Goal: Transaction & Acquisition: Purchase product/service

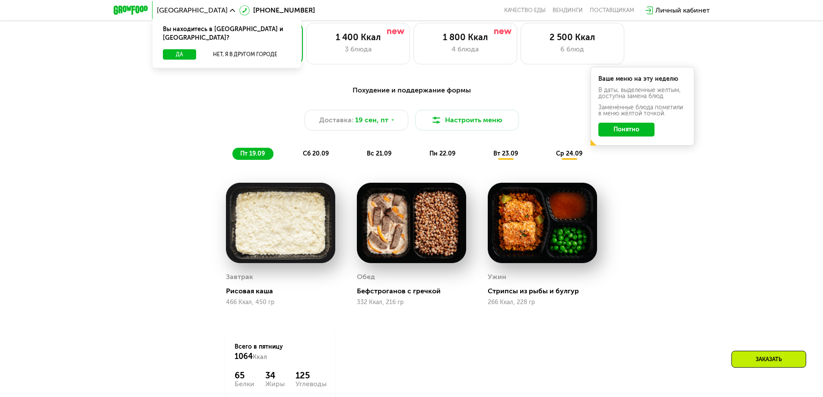
scroll to position [735, 0]
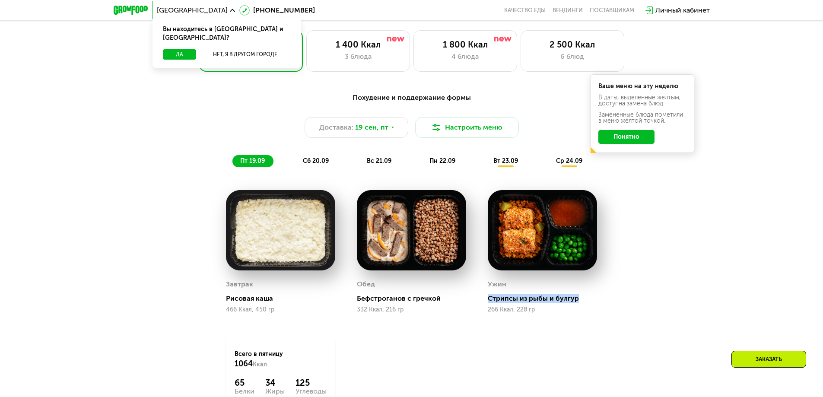
drag, startPoint x: 580, startPoint y: 302, endPoint x: 488, endPoint y: 299, distance: 92.1
click at [488, 299] on div "Стрипсы из рыбы и булгур" at bounding box center [546, 298] width 116 height 9
copy div "Стрипсы из рыбы и булгур"
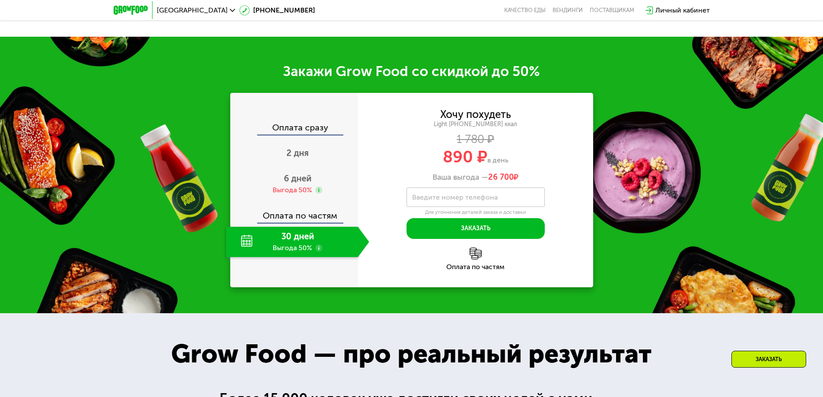
scroll to position [1167, 0]
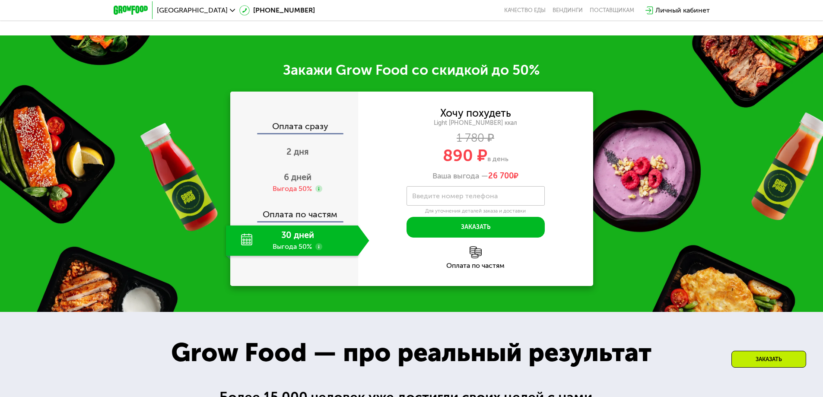
drag, startPoint x: 440, startPoint y: 117, endPoint x: 512, endPoint y: 159, distance: 83.3
click at [512, 159] on div "Хочу похудеть Light [PHONE_NUMBER] ккал 1 780 ₽ 890 ₽ в день Ваша выгода — 26 7…" at bounding box center [475, 144] width 235 height 73
copy div "Хочу похудеть Light [PHONE_NUMBER] ккал 1 780 ₽ 890 ₽ в день"
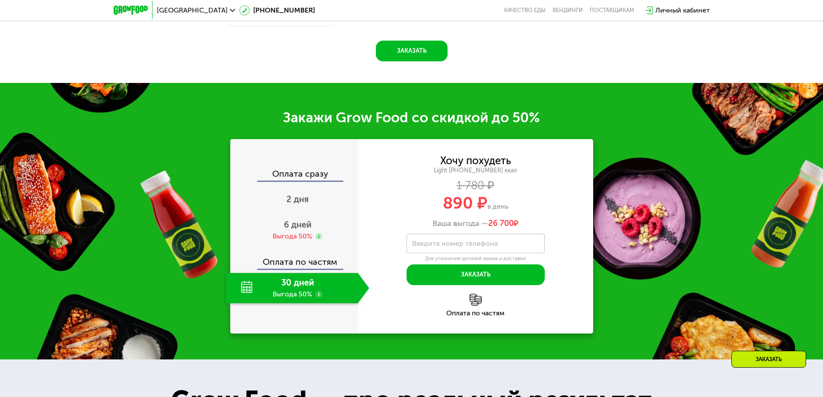
scroll to position [1123, 0]
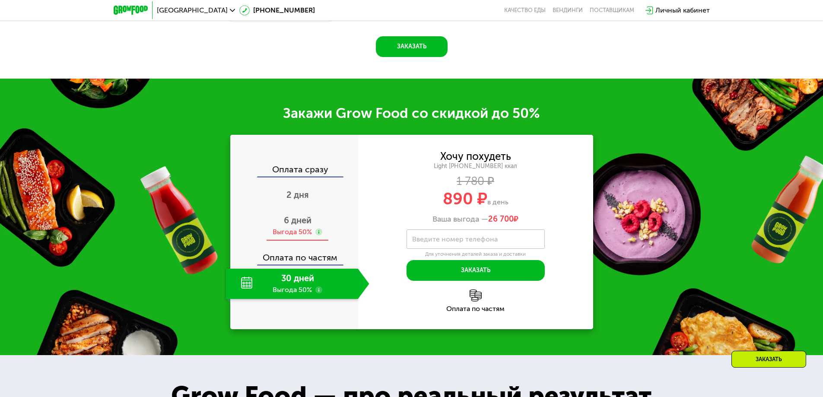
click at [309, 233] on div "Выгода 50%" at bounding box center [292, 232] width 39 height 10
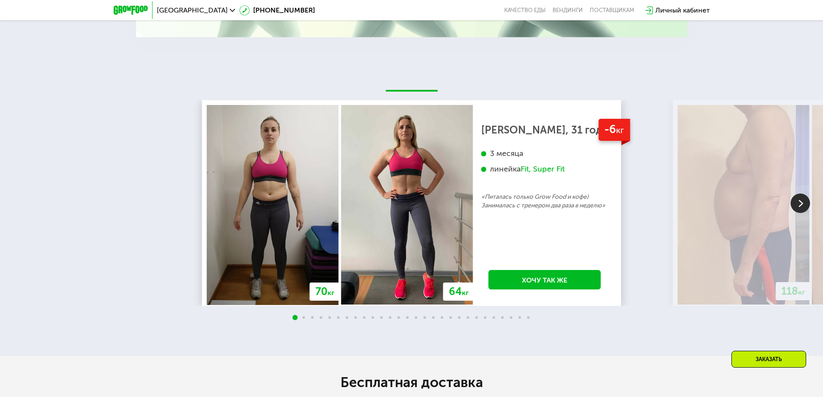
scroll to position [1858, 0]
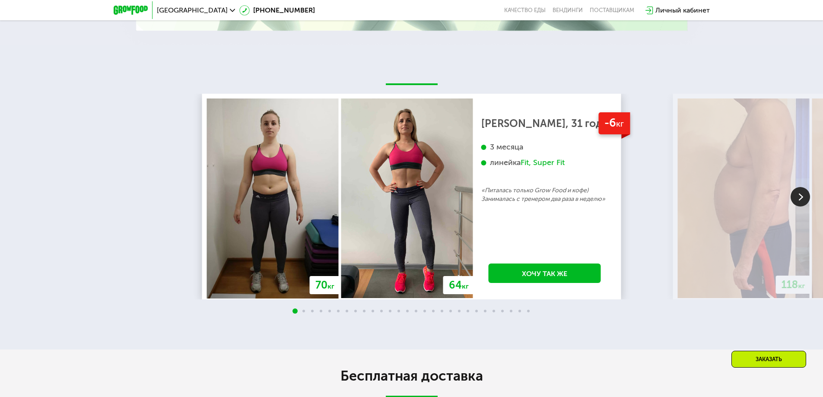
click at [802, 199] on img at bounding box center [800, 196] width 19 height 19
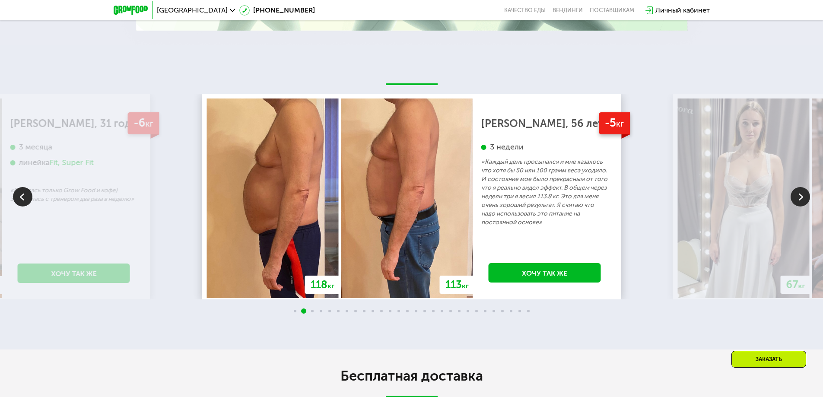
click at [793, 202] on img at bounding box center [800, 196] width 19 height 19
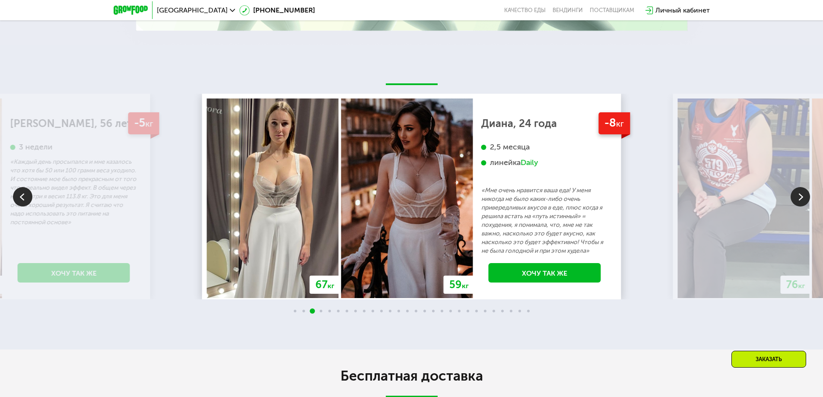
click at [27, 207] on img at bounding box center [22, 196] width 19 height 19
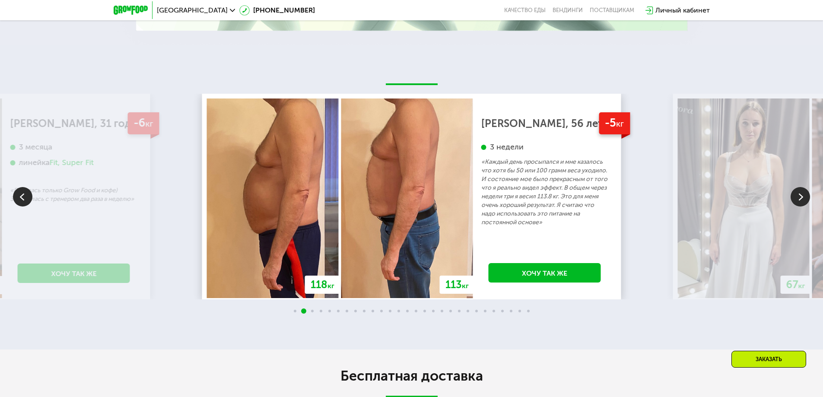
click at [797, 202] on img at bounding box center [800, 196] width 19 height 19
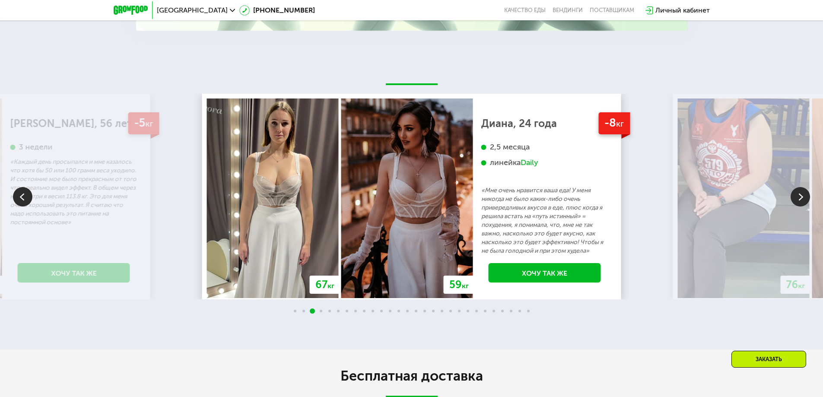
click at [797, 202] on img at bounding box center [800, 196] width 19 height 19
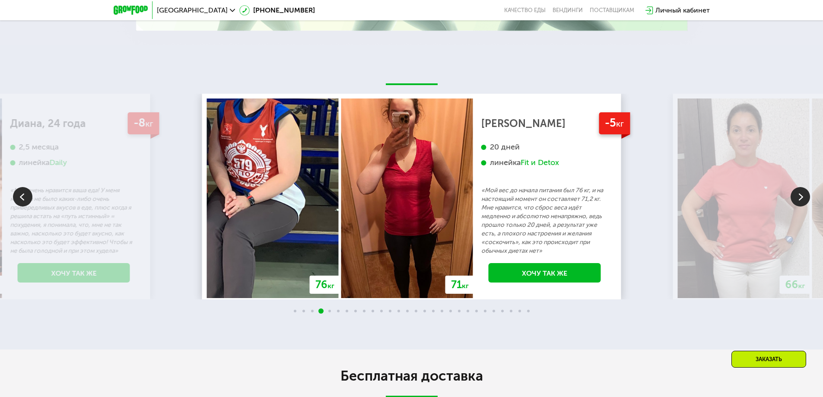
click at [797, 202] on img at bounding box center [800, 196] width 19 height 19
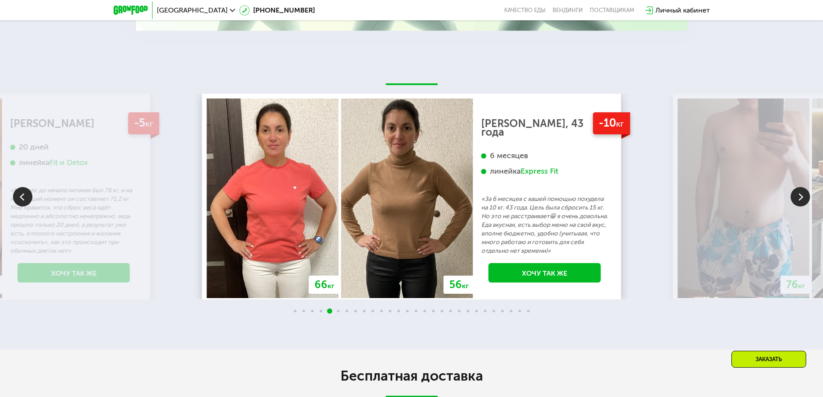
click at [797, 202] on img at bounding box center [800, 196] width 19 height 19
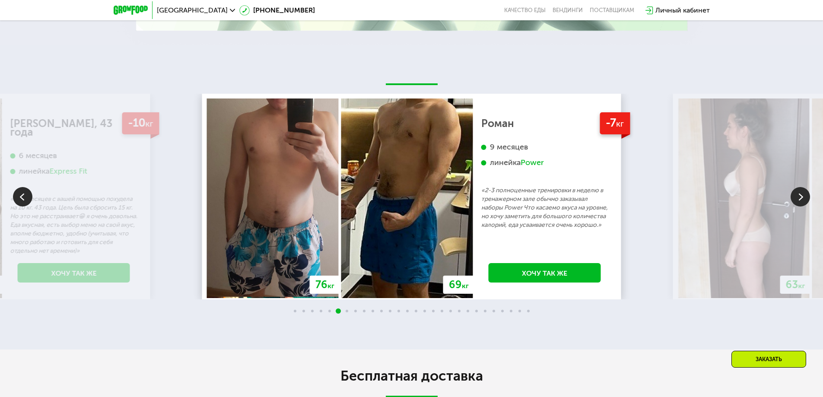
click at [797, 202] on img at bounding box center [800, 196] width 19 height 19
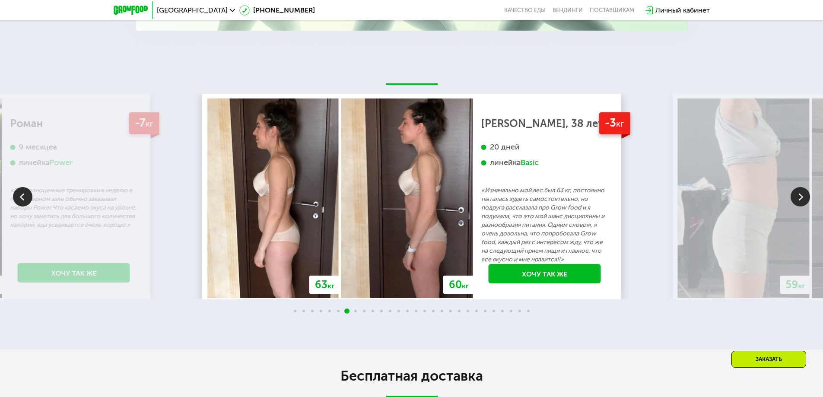
click at [797, 202] on img at bounding box center [800, 196] width 19 height 19
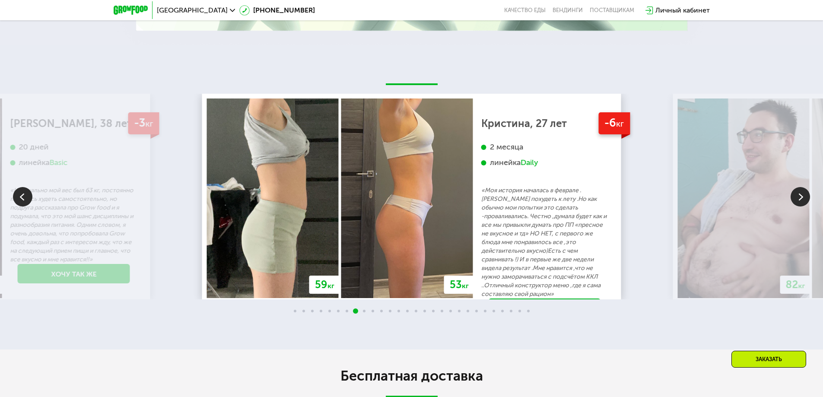
click at [796, 193] on img at bounding box center [800, 196] width 19 height 19
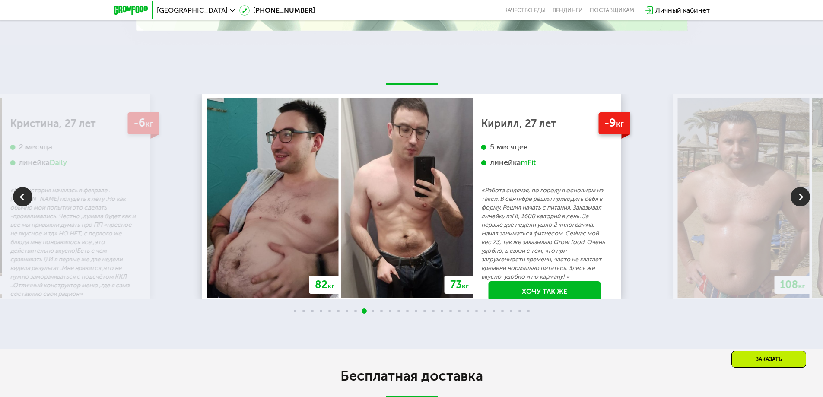
click at [806, 202] on img at bounding box center [800, 196] width 19 height 19
